Goal: Transaction & Acquisition: Obtain resource

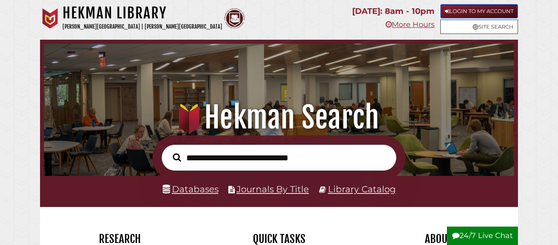
click at [487, 7] on link "Login to My Account" at bounding box center [479, 11] width 78 height 14
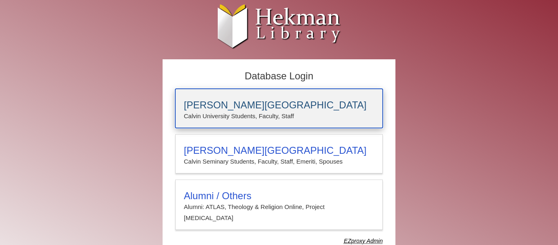
click at [286, 101] on h3 "[PERSON_NAME][GEOGRAPHIC_DATA]" at bounding box center [279, 104] width 190 height 11
click at [276, 123] on div "Calvin University Calvin University Students, Faculty, Staff" at bounding box center [279, 108] width 208 height 39
click at [221, 96] on div "[PERSON_NAME][GEOGRAPHIC_DATA] [PERSON_NAME] University Students, Faculty, Staff" at bounding box center [279, 108] width 208 height 39
click at [244, 100] on h3 "Calvin University" at bounding box center [279, 104] width 190 height 11
